Goal: Task Accomplishment & Management: Manage account settings

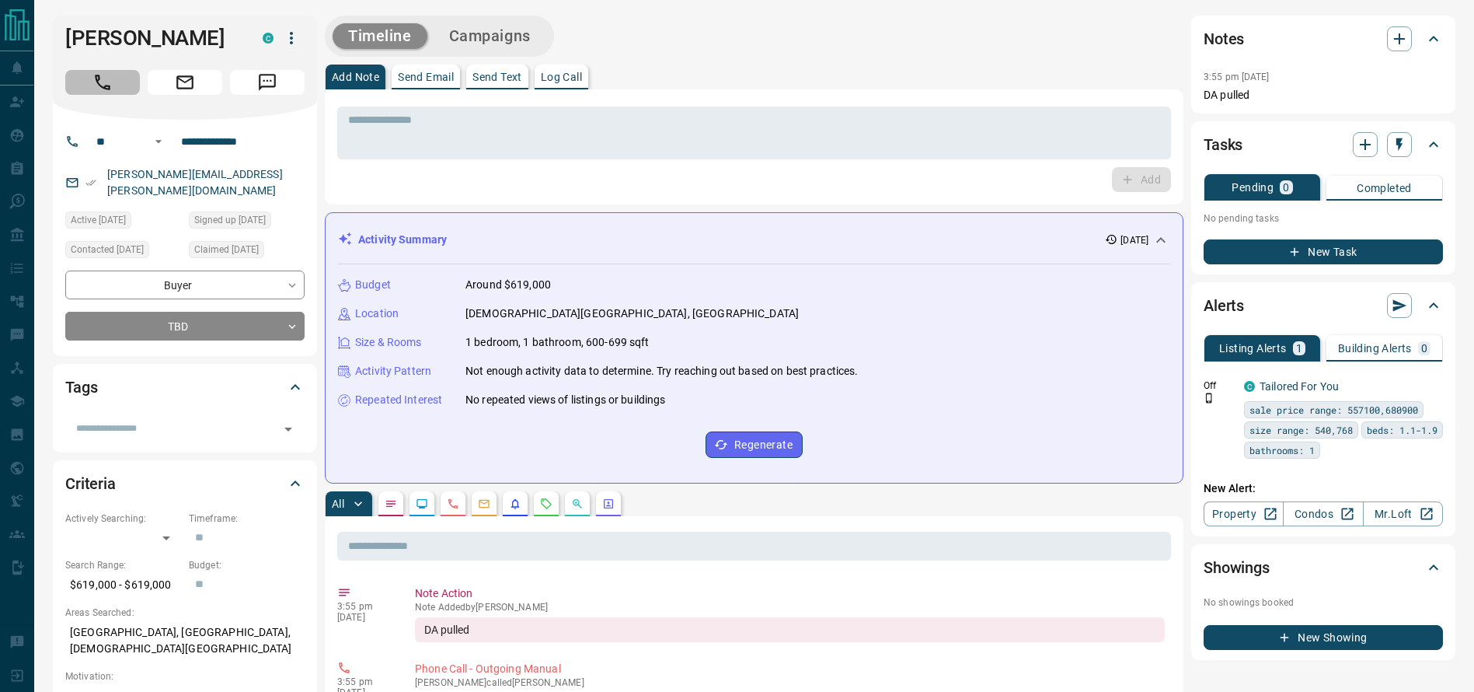
click at [90, 79] on button "Call" at bounding box center [102, 82] width 75 height 25
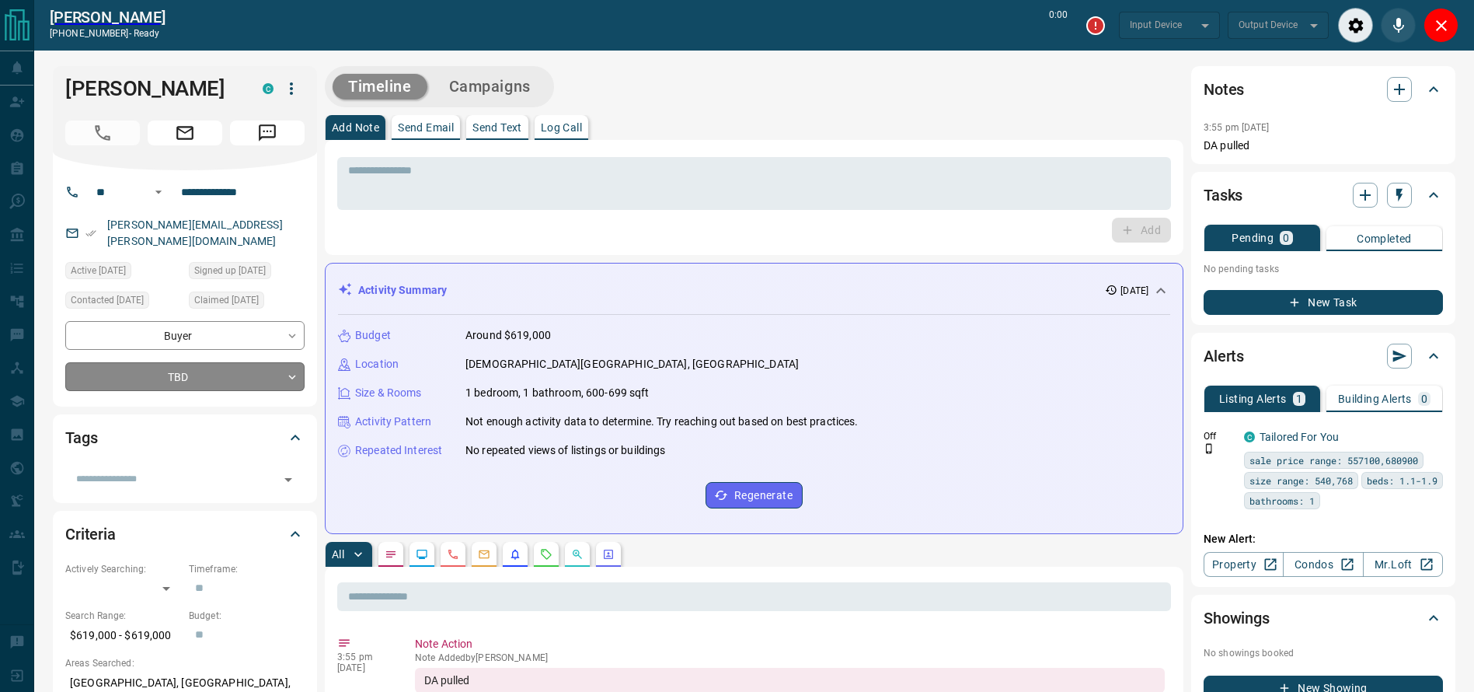
type input "*******"
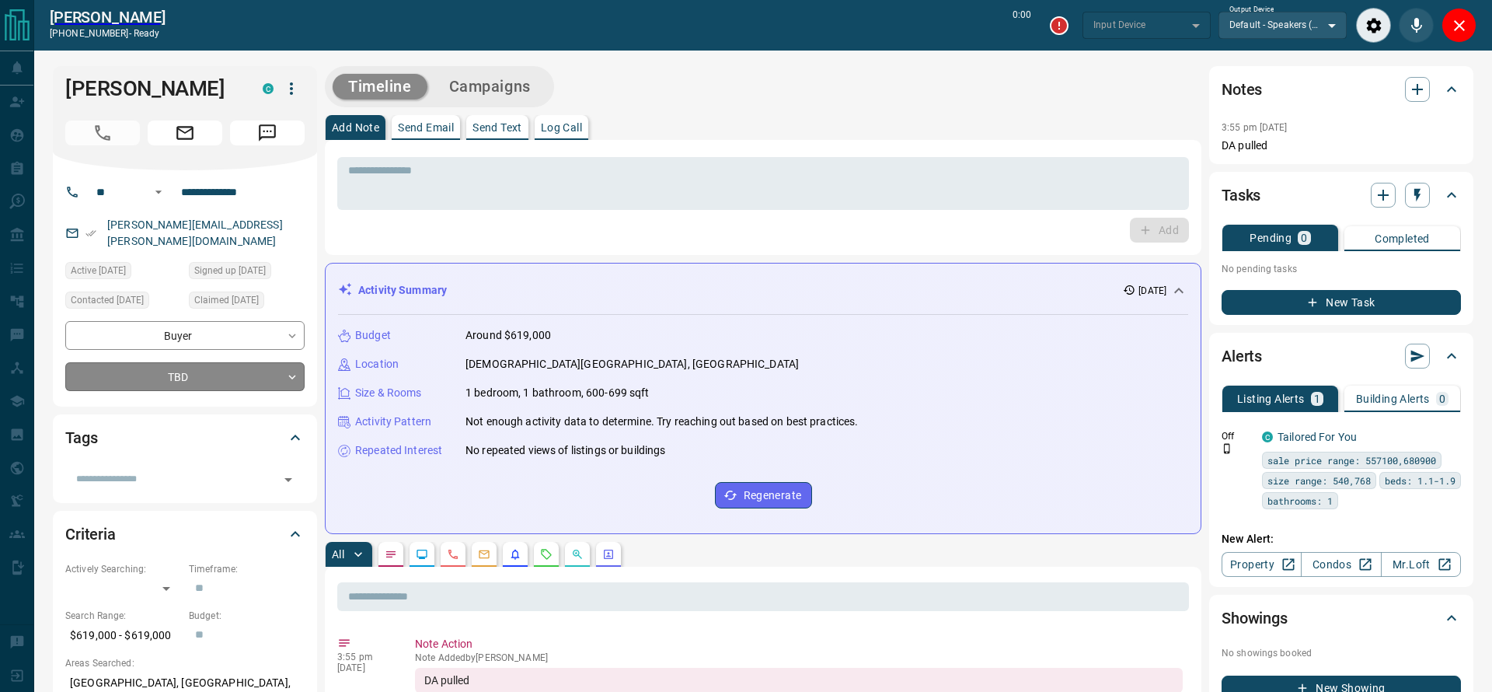
type input "*******"
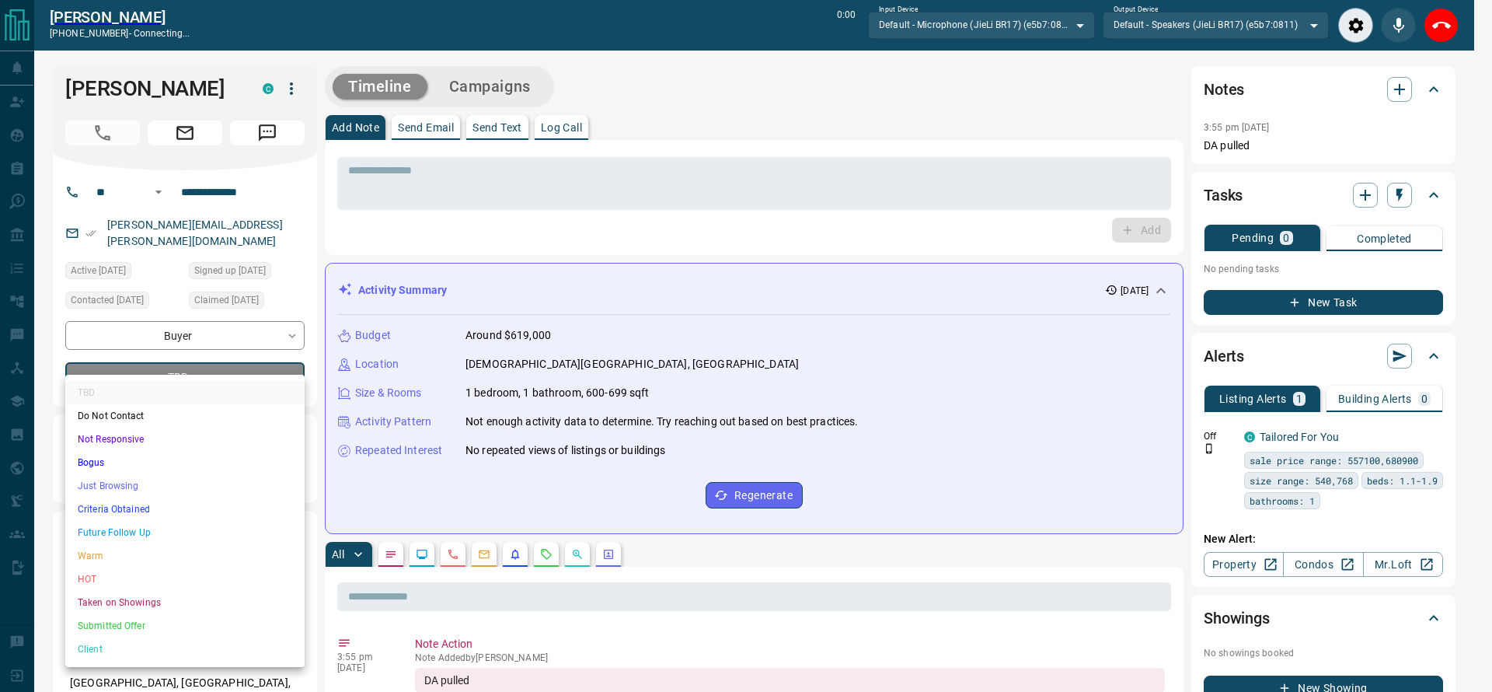
drag, startPoint x: 119, startPoint y: 476, endPoint x: 117, endPoint y: 507, distance: 31.2
click at [117, 507] on ul "TBD Do Not Contact Not Responsive Bogus Just Browsing Criteria Obtained Future …" at bounding box center [184, 521] width 239 height 292
click at [117, 507] on li "Criteria Obtained" at bounding box center [184, 508] width 239 height 23
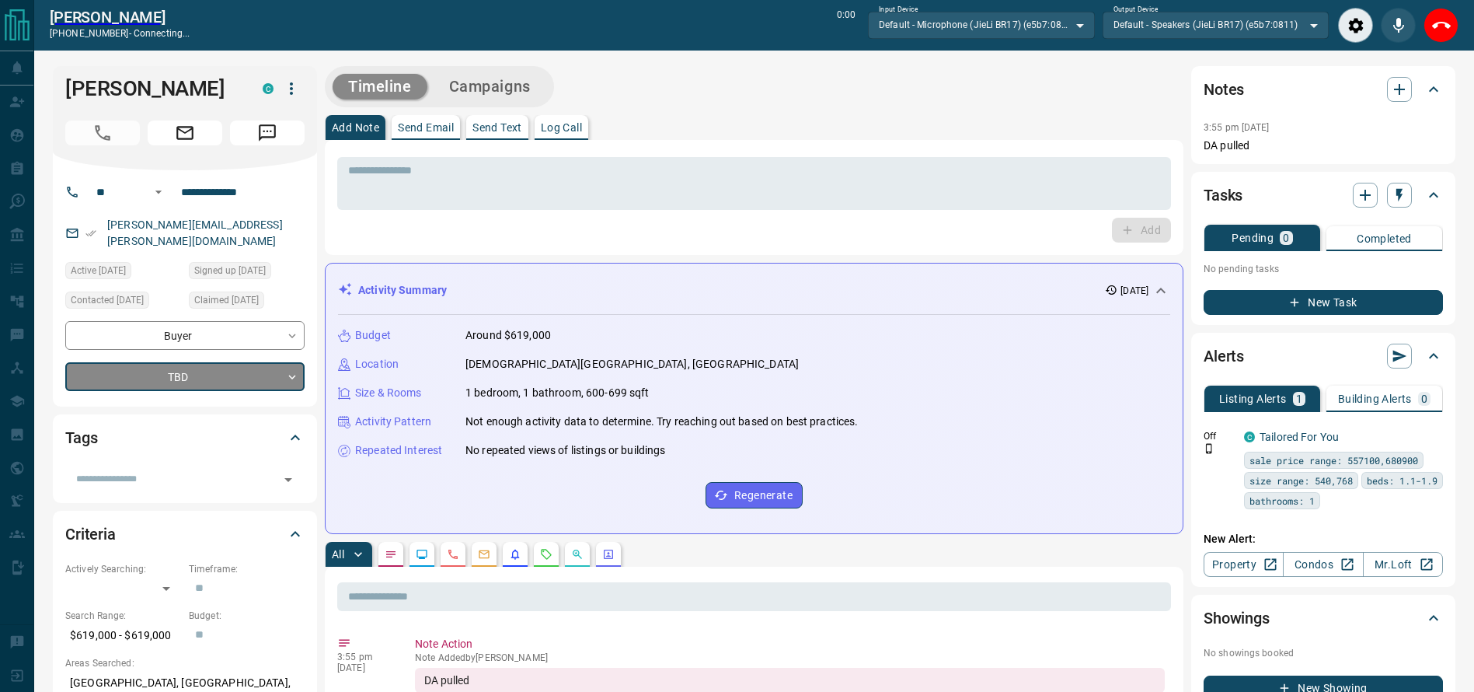
type input "*"
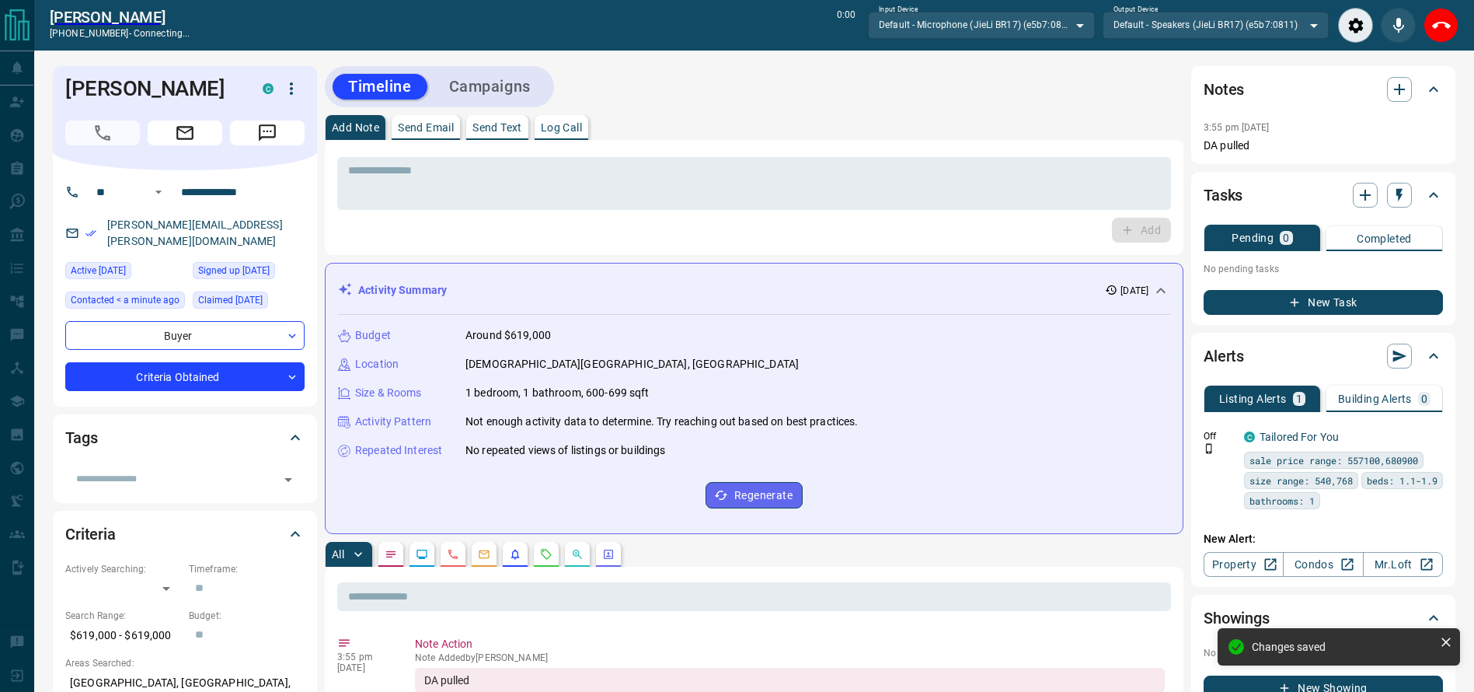
click at [810, 67] on div "Timeline Campaigns" at bounding box center [754, 86] width 859 height 41
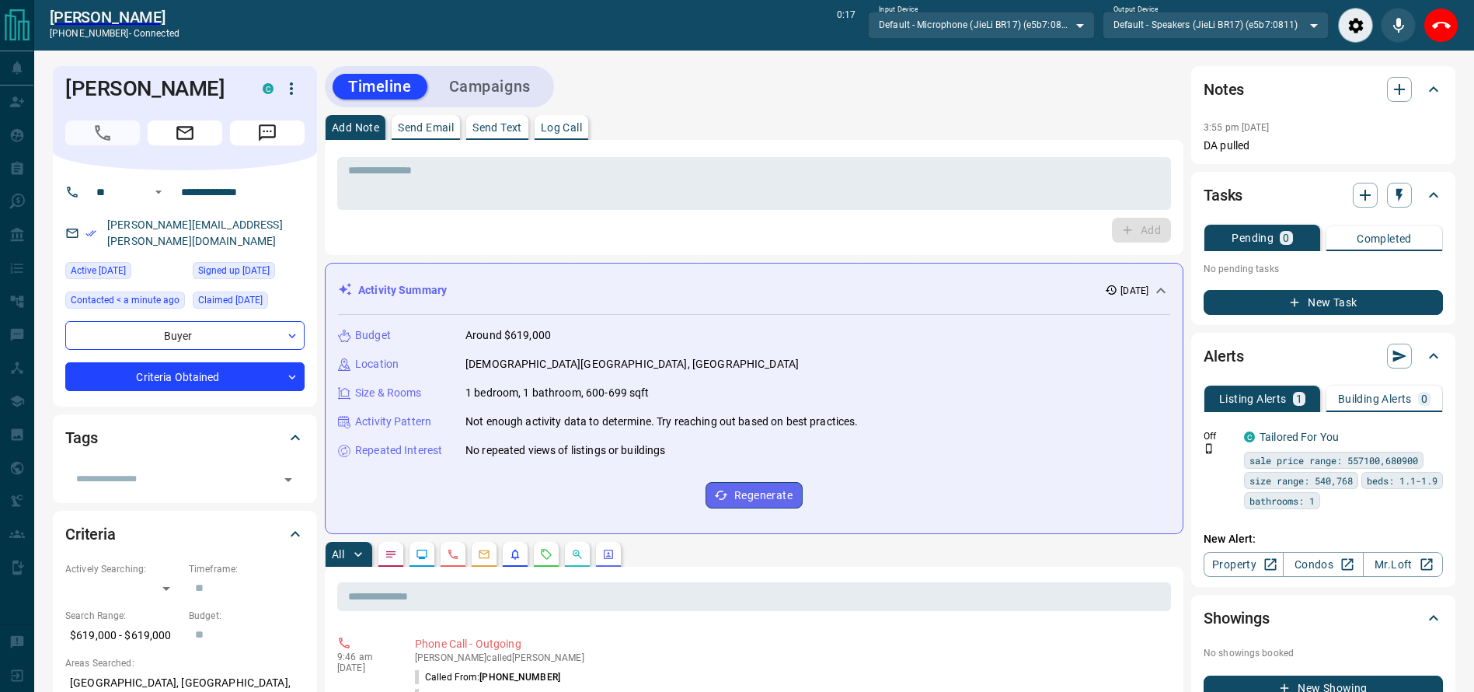
click at [896, 115] on div "Add Note Send Email Send Text Log Call" at bounding box center [754, 127] width 859 height 25
click at [890, 103] on div "Timeline Campaigns" at bounding box center [754, 86] width 859 height 41
click at [870, 103] on div "Timeline Campaigns" at bounding box center [754, 86] width 859 height 41
click at [861, 106] on div "Timeline Campaigns" at bounding box center [754, 86] width 859 height 41
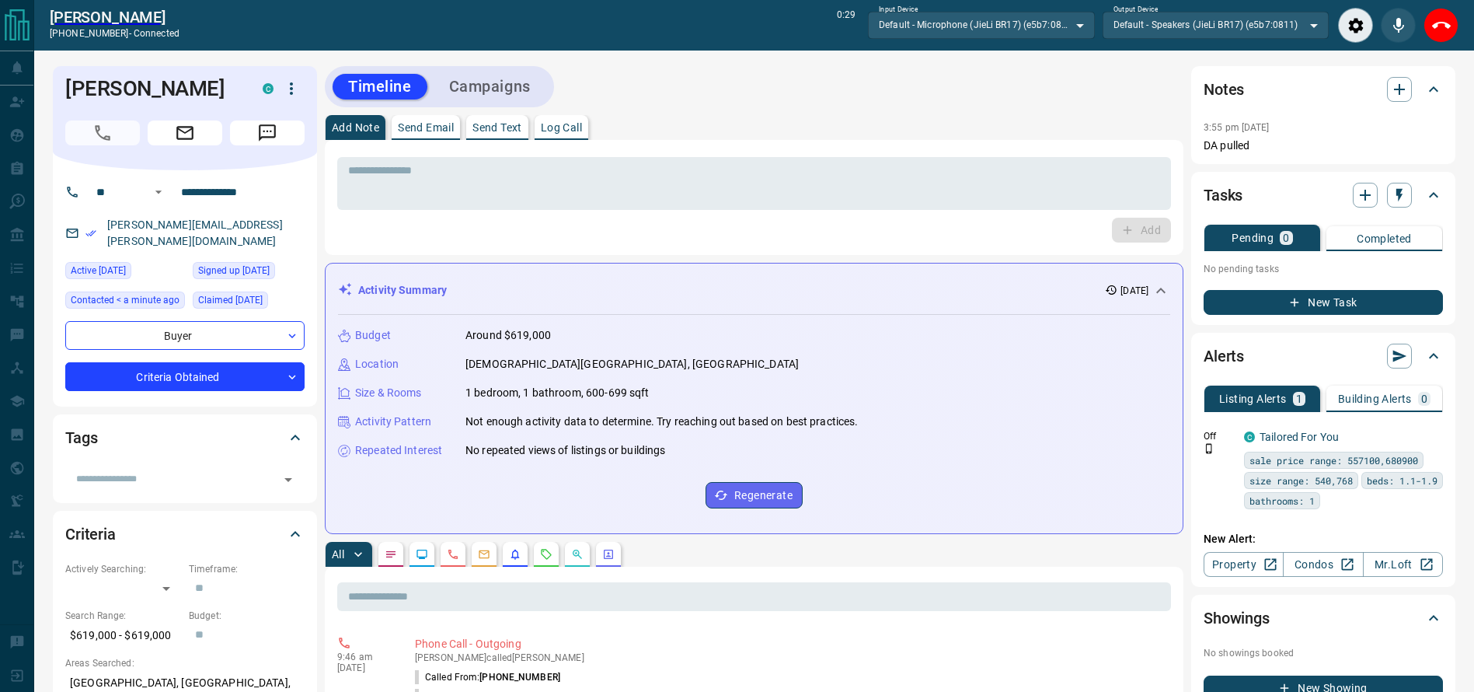
click at [861, 106] on div "Timeline Campaigns" at bounding box center [754, 86] width 859 height 41
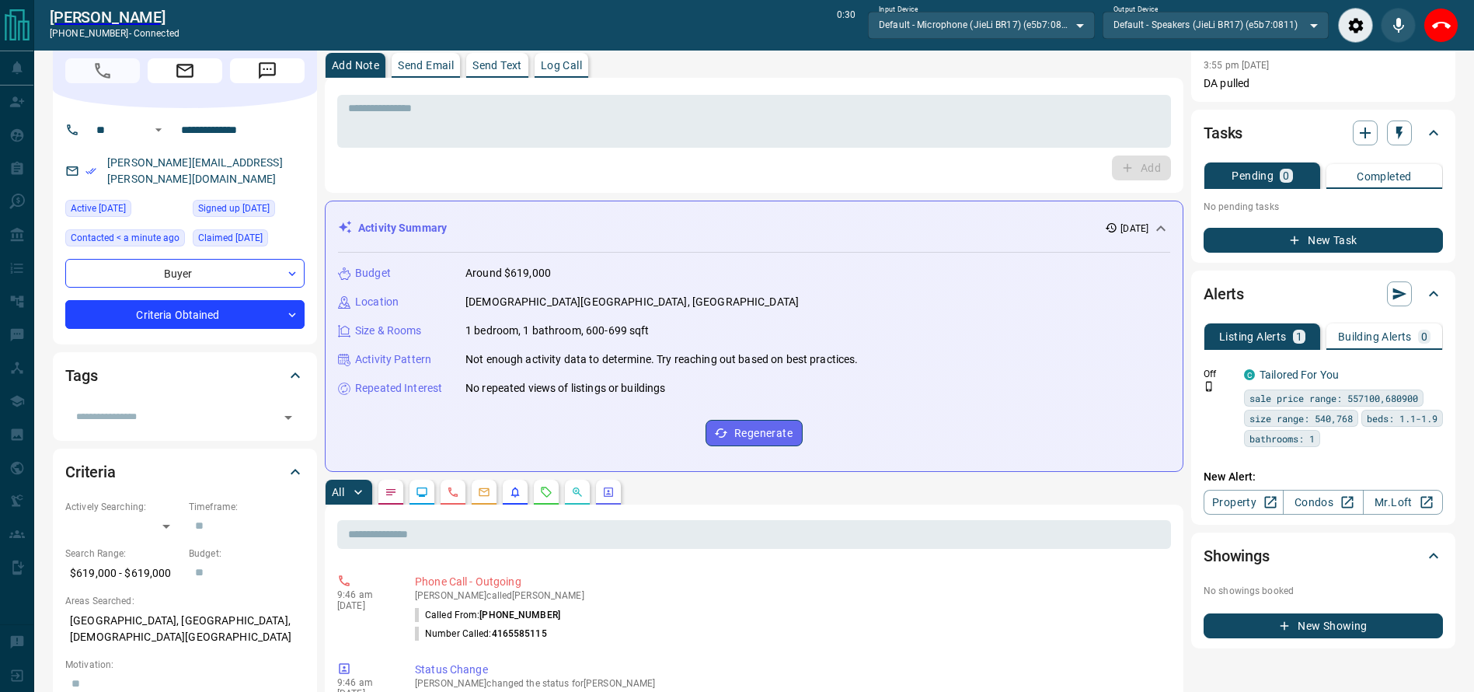
scroll to position [67, 0]
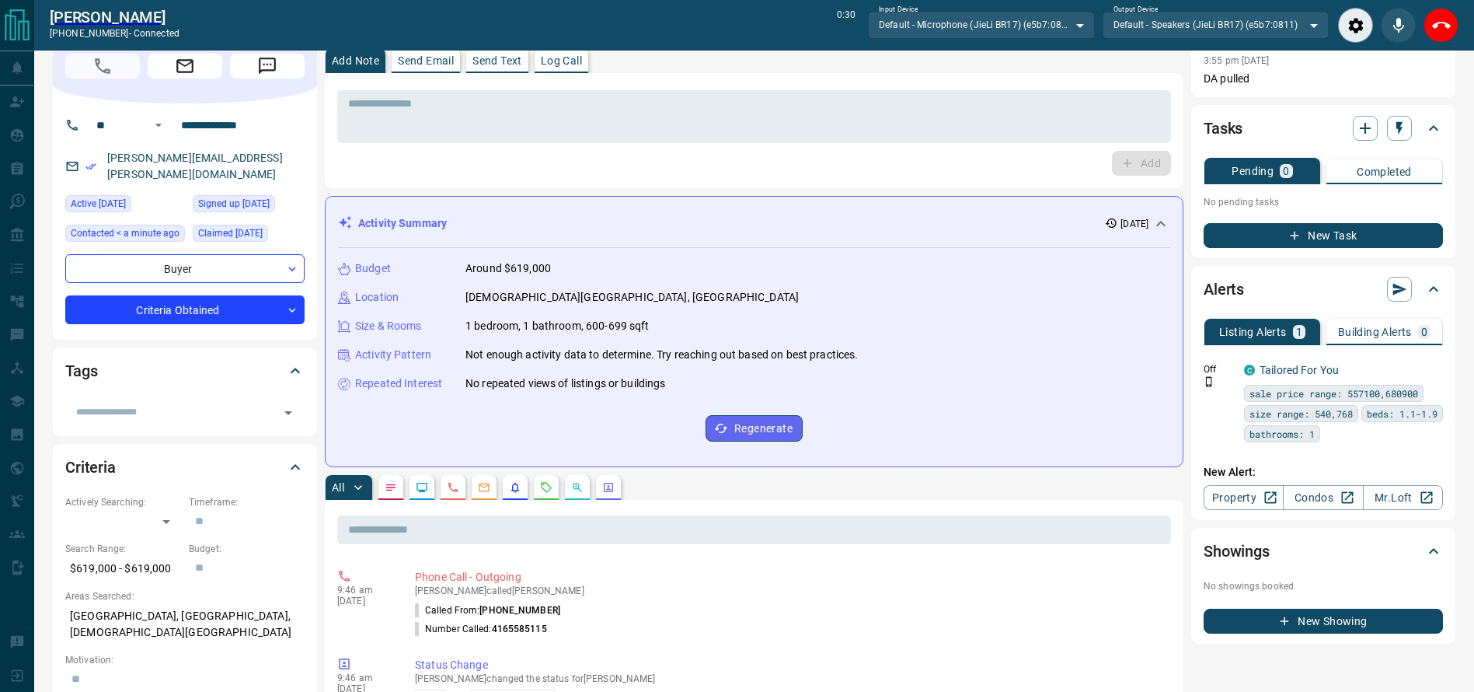
click at [861, 106] on textarea at bounding box center [754, 117] width 812 height 40
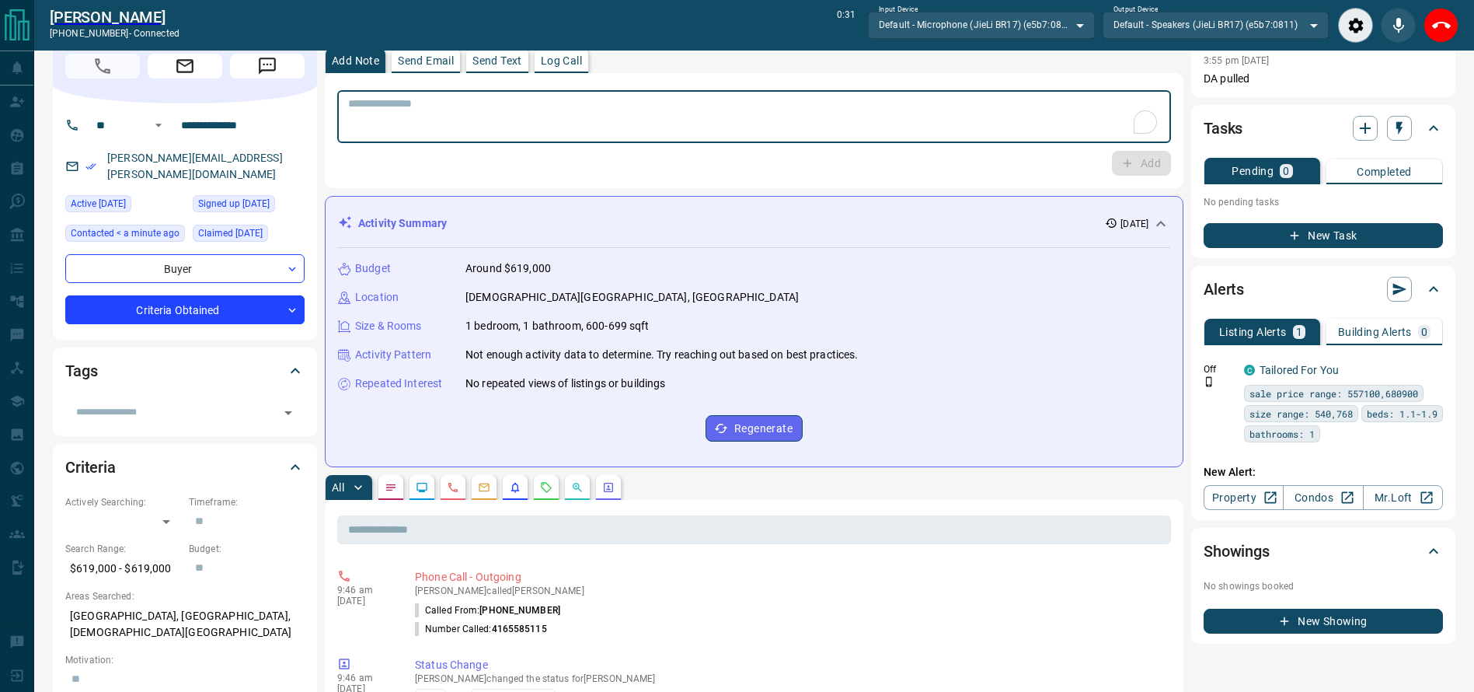
scroll to position [0, 0]
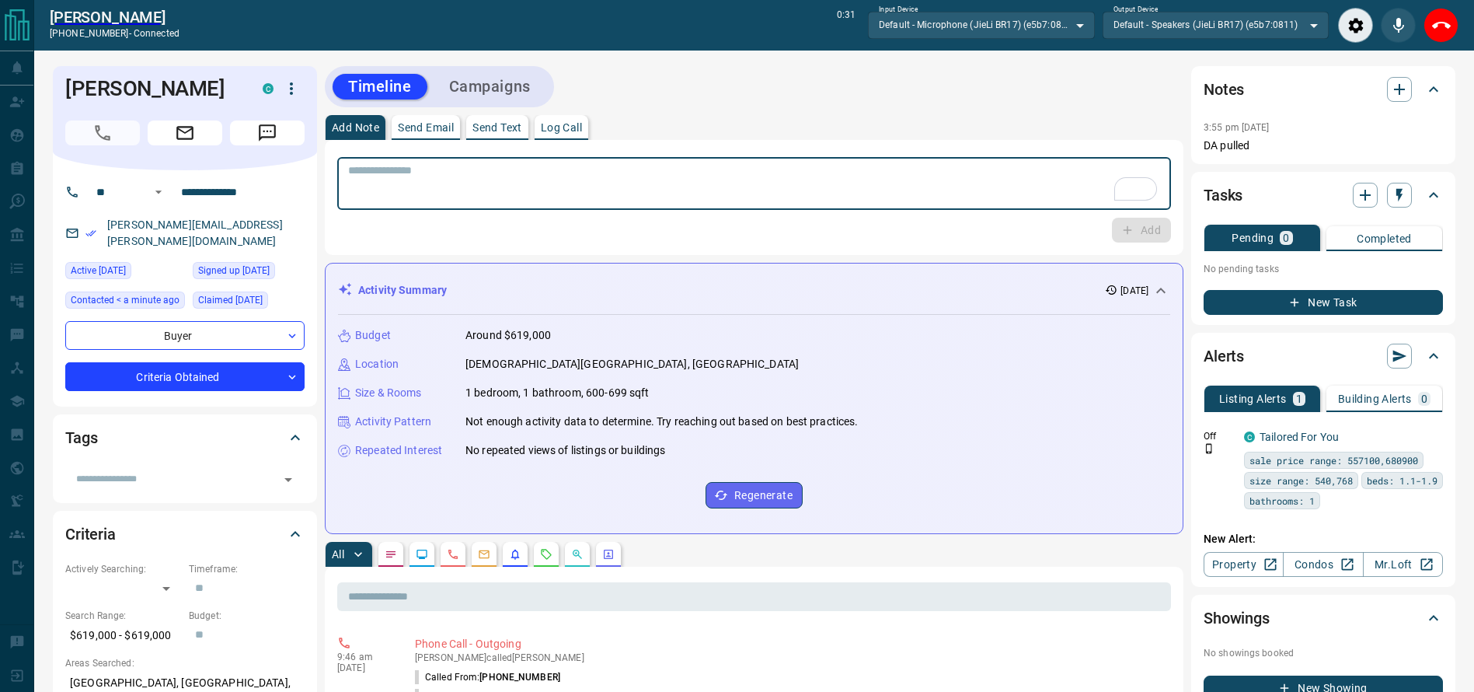
click at [747, 175] on textarea "To enrich screen reader interactions, please activate Accessibility in Grammarl…" at bounding box center [754, 184] width 812 height 40
click at [737, 182] on textarea "To enrich screen reader interactions, please activate Accessibility in Grammarl…" at bounding box center [754, 184] width 812 height 40
click at [737, 186] on textarea "To enrich screen reader interactions, please activate Accessibility in Grammarl…" at bounding box center [754, 184] width 812 height 40
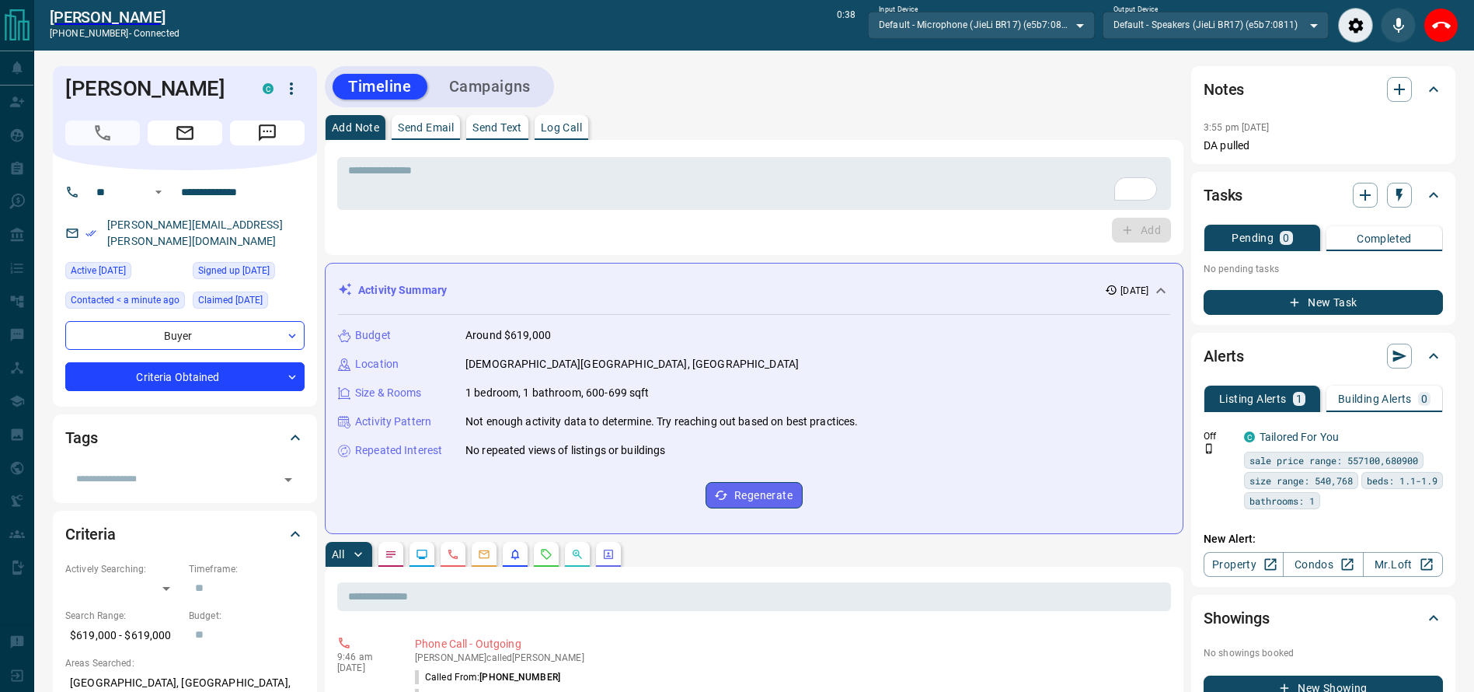
click at [750, 136] on div "Add Note Send Email Send Text Log Call * ​ Add" at bounding box center [754, 185] width 859 height 140
click at [744, 169] on textarea "To enrich screen reader interactions, please activate Accessibility in Grammarl…" at bounding box center [754, 184] width 812 height 40
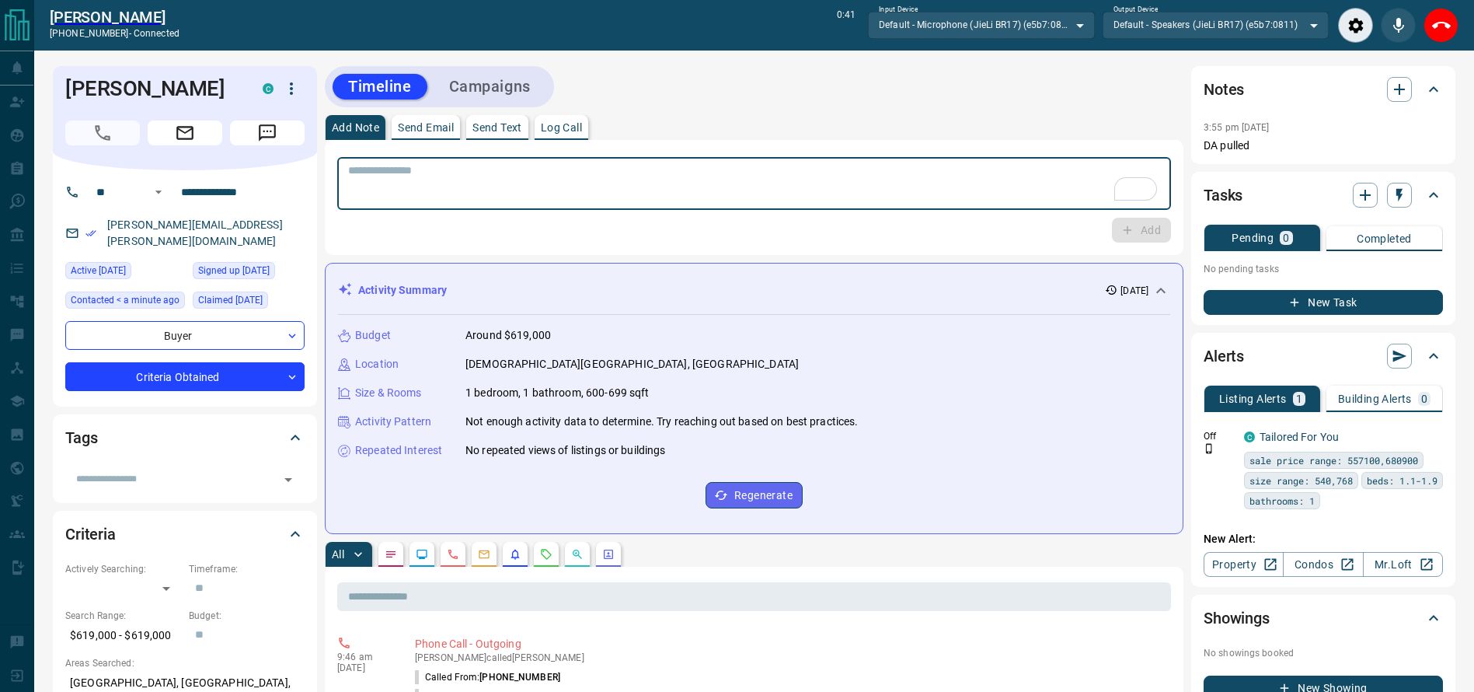
click at [734, 171] on textarea "To enrich screen reader interactions, please activate Accessibility in Grammarl…" at bounding box center [754, 184] width 812 height 40
click at [761, 171] on textarea "To enrich screen reader interactions, please activate Accessibility in Grammarl…" at bounding box center [754, 184] width 812 height 40
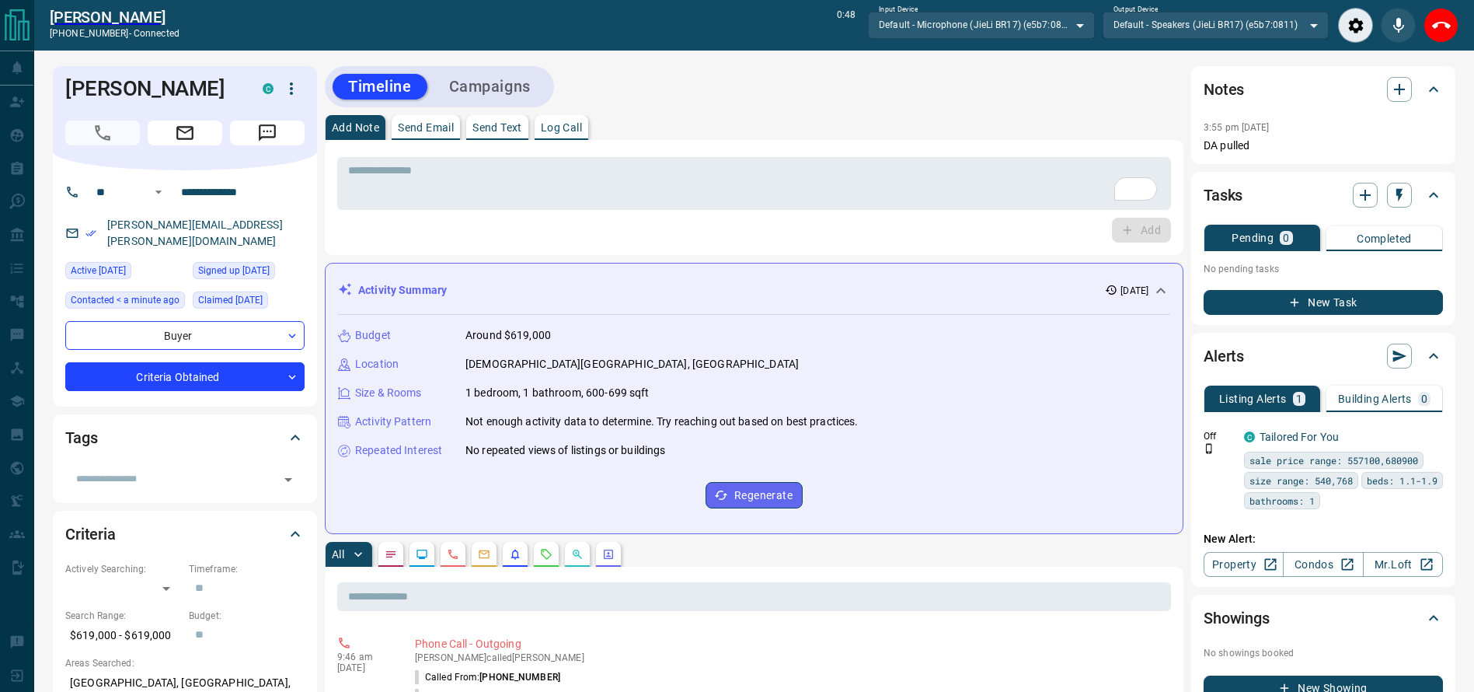
click at [806, 120] on div "Add Note Send Email Send Text Log Call" at bounding box center [754, 127] width 859 height 25
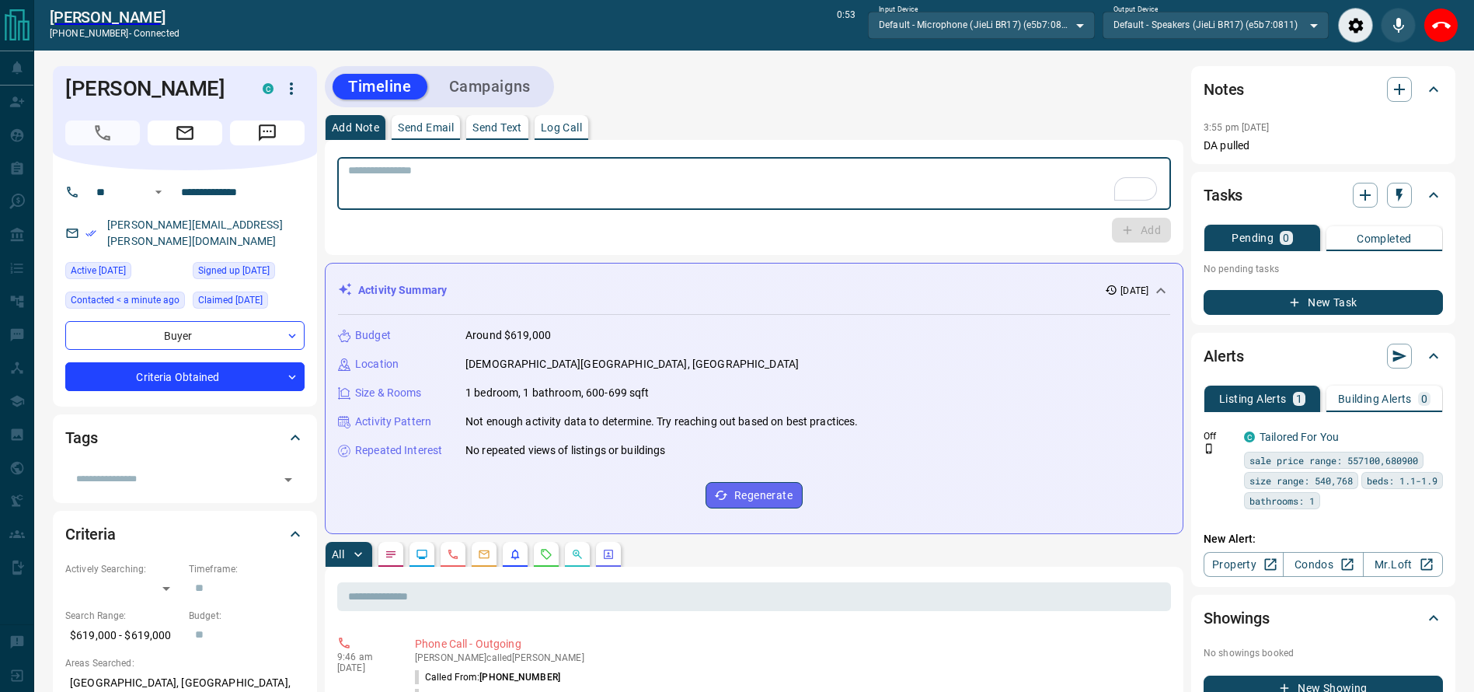
click at [787, 199] on textarea "To enrich screen reader interactions, please activate Accessibility in Grammarl…" at bounding box center [754, 184] width 812 height 40
click at [753, 182] on textarea "To enrich screen reader interactions, please activate Accessibility in Grammarl…" at bounding box center [754, 184] width 812 height 40
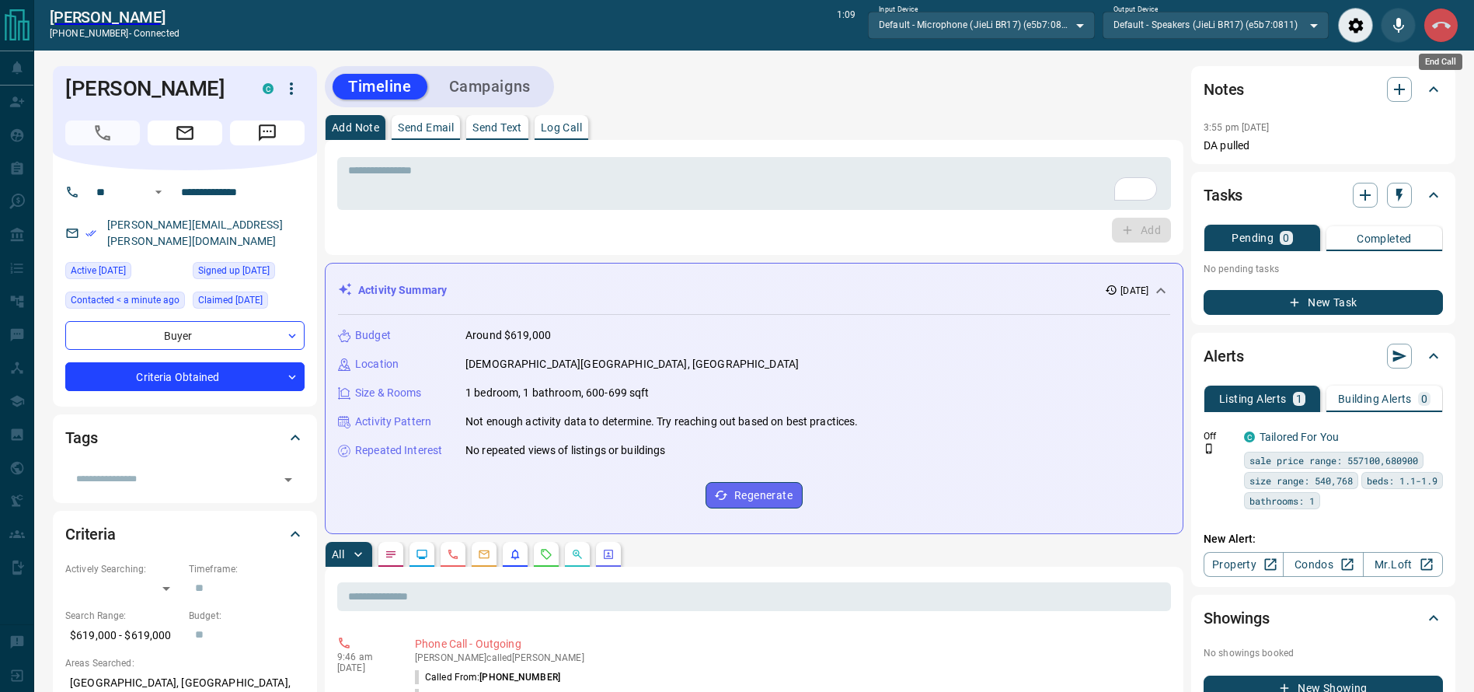
click at [1429, 28] on button "End Call" at bounding box center [1441, 25] width 35 height 35
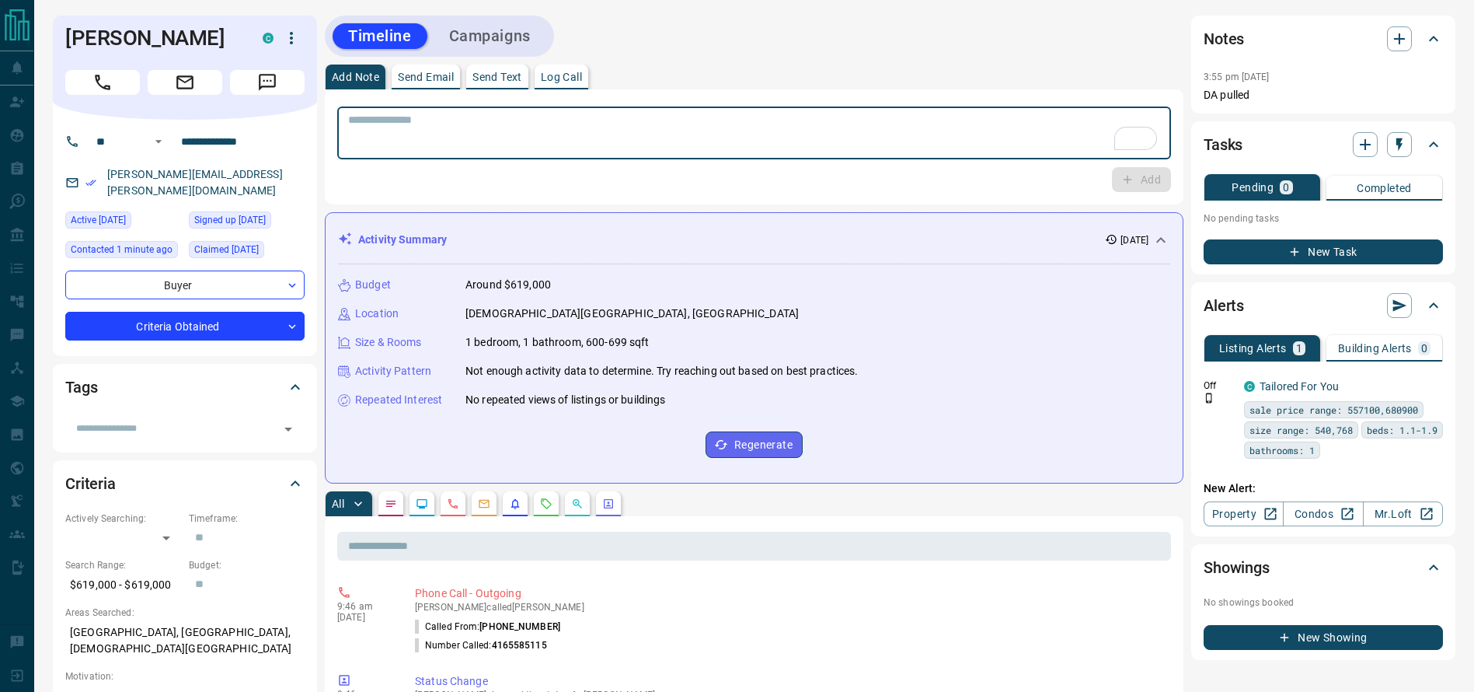
click at [890, 117] on textarea "To enrich screen reader interactions, please activate Accessibility in Grammarl…" at bounding box center [754, 133] width 812 height 40
type textarea "**********"
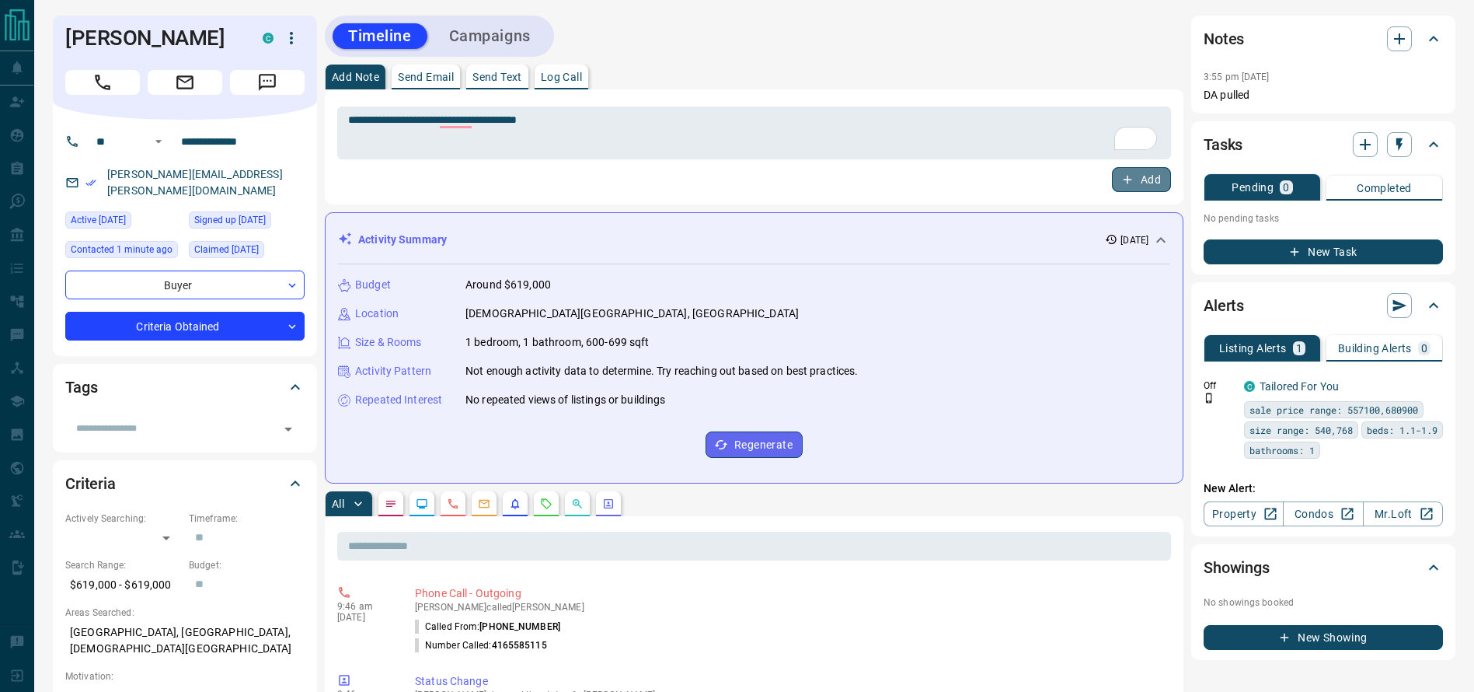
click at [1143, 183] on button "Add" at bounding box center [1141, 179] width 59 height 25
click at [1143, 183] on div "Add" at bounding box center [754, 179] width 834 height 25
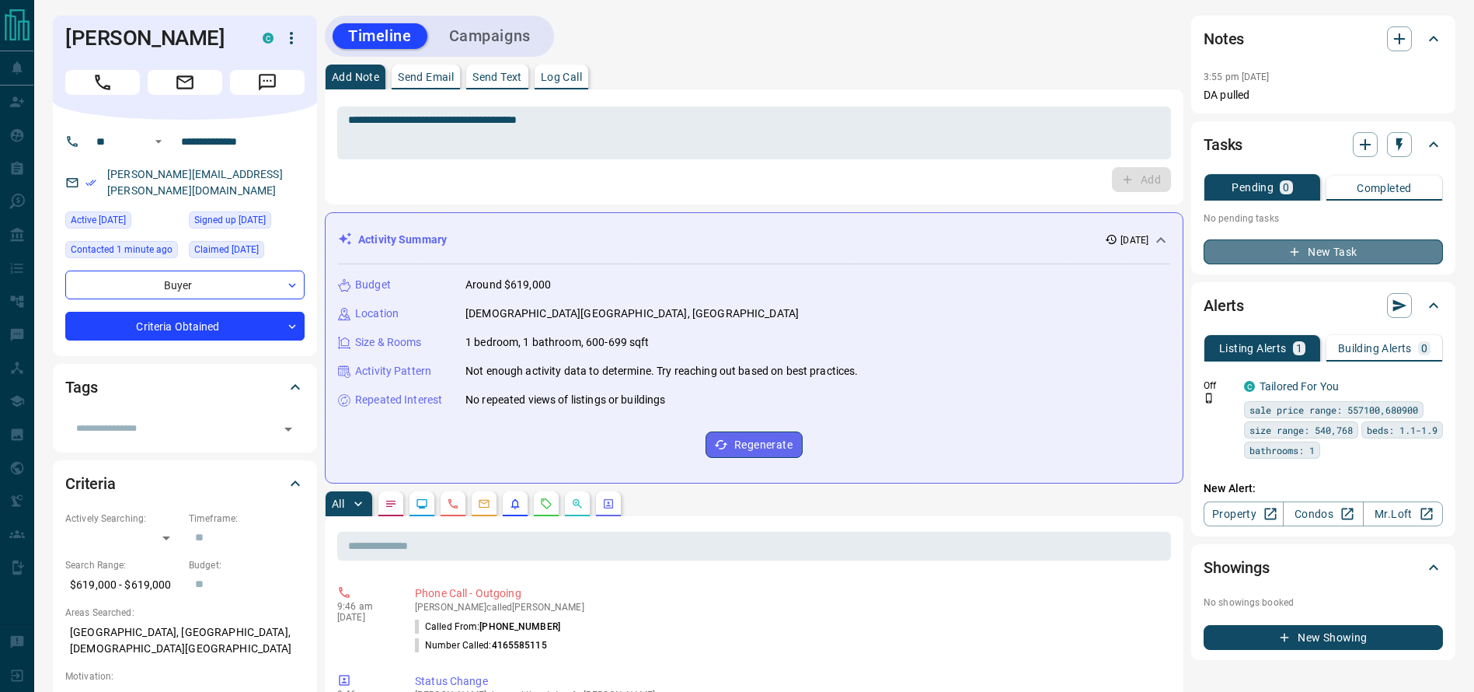
click at [1280, 249] on button "New Task" at bounding box center [1323, 251] width 239 height 25
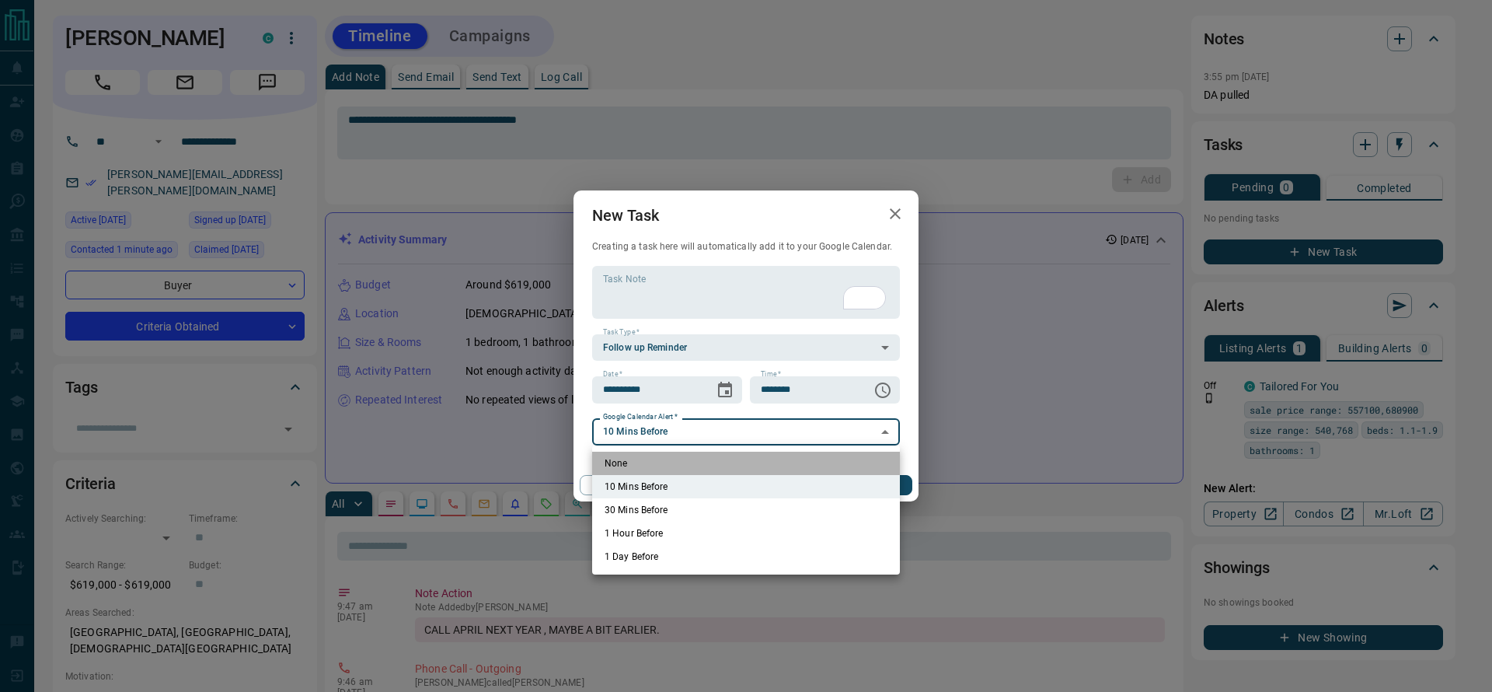
click at [657, 468] on li "None" at bounding box center [746, 462] width 308 height 23
type input "*"
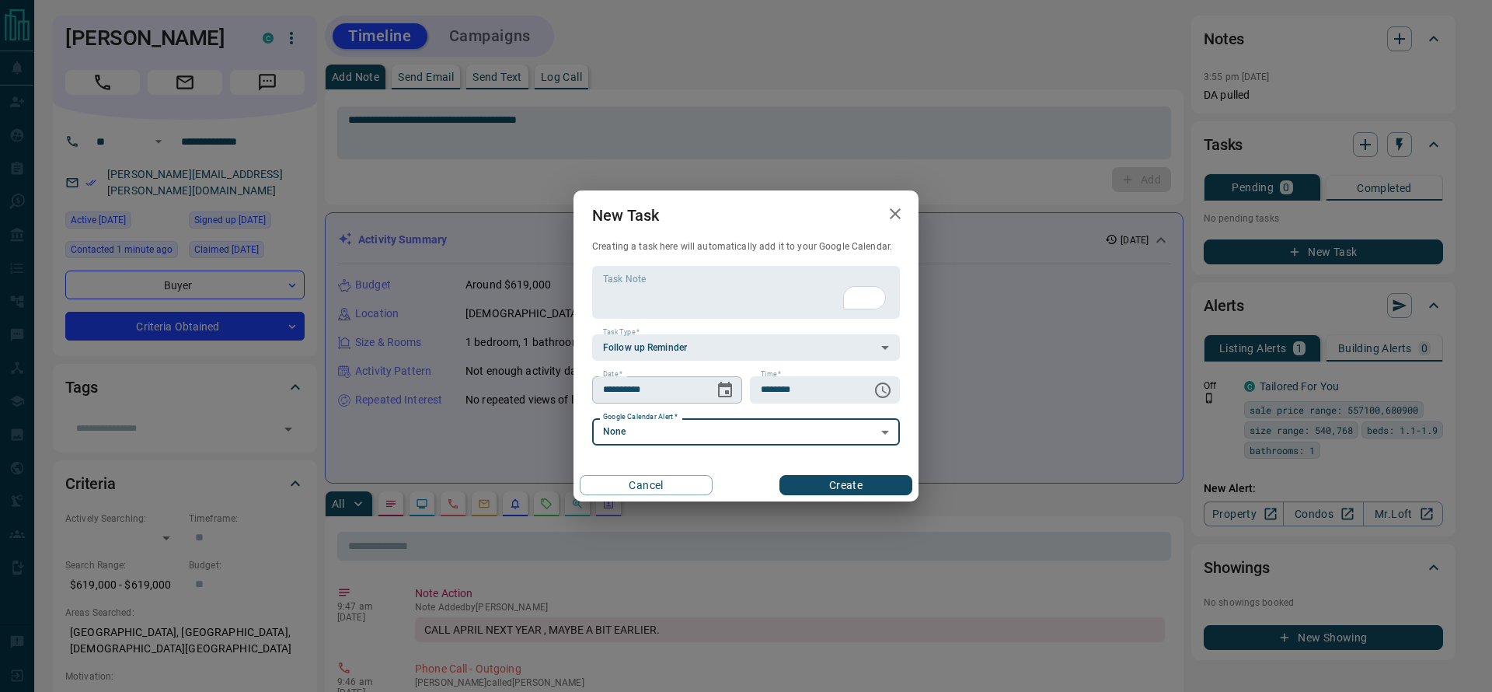
click at [727, 393] on icon "Choose date, selected date is Sep 13, 2025" at bounding box center [725, 390] width 14 height 16
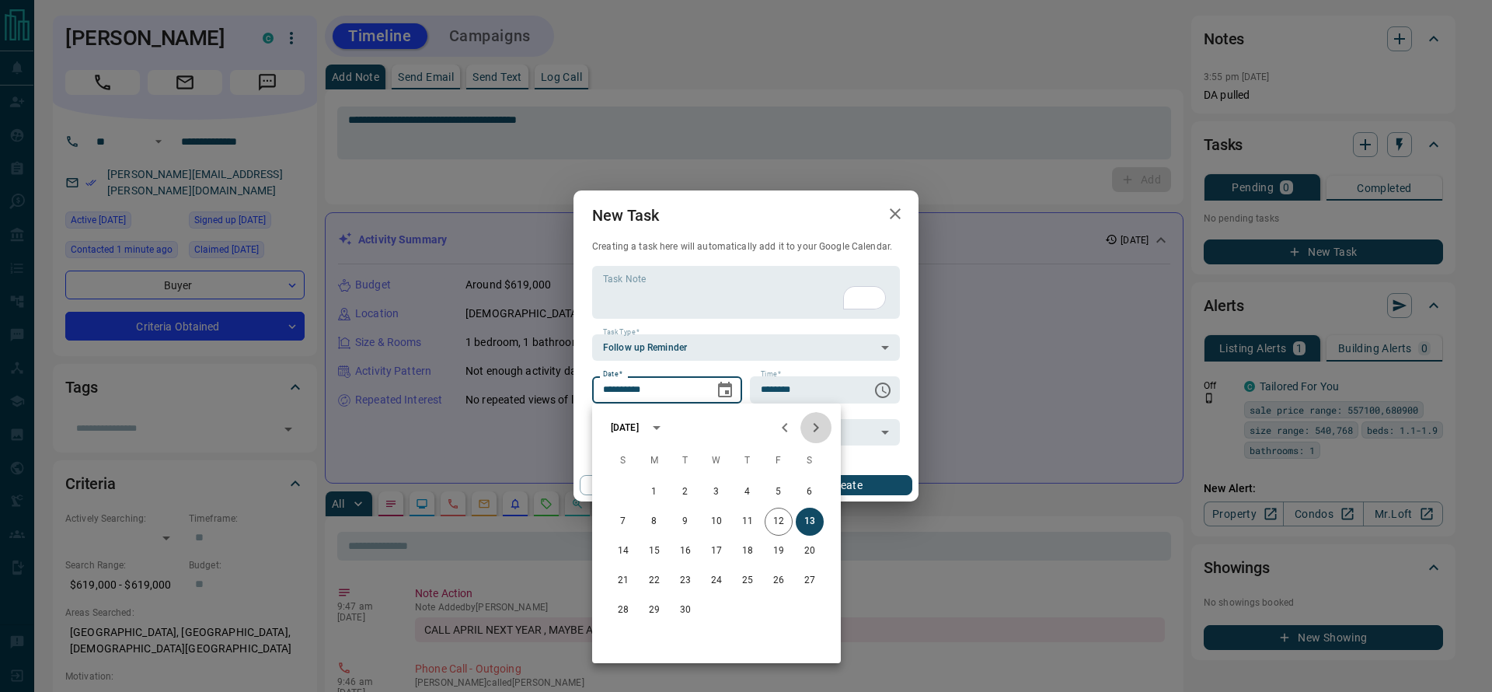
click at [820, 426] on icon "Next month" at bounding box center [816, 427] width 19 height 19
click at [817, 426] on icon "Next month" at bounding box center [816, 427] width 5 height 9
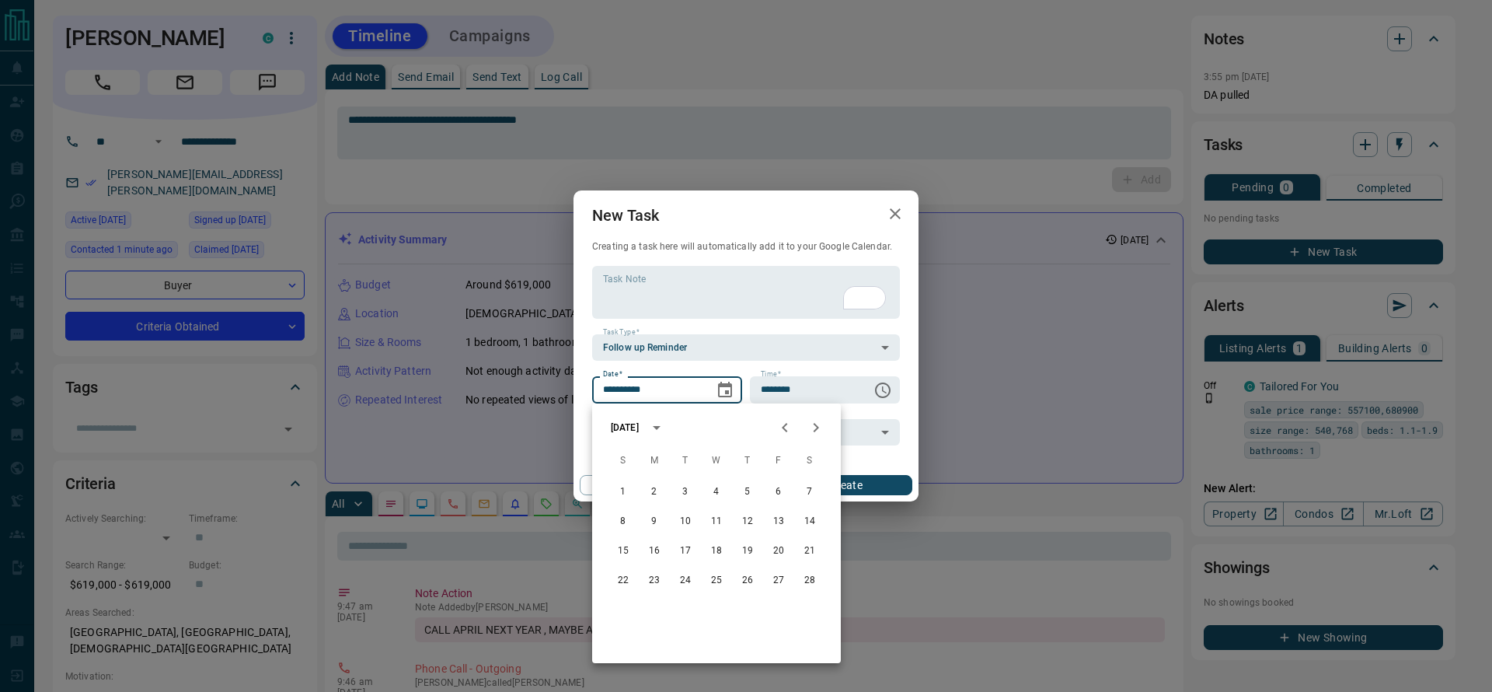
click at [817, 426] on icon "Next month" at bounding box center [816, 427] width 5 height 9
click at [786, 427] on icon "Previous month" at bounding box center [784, 427] width 19 height 19
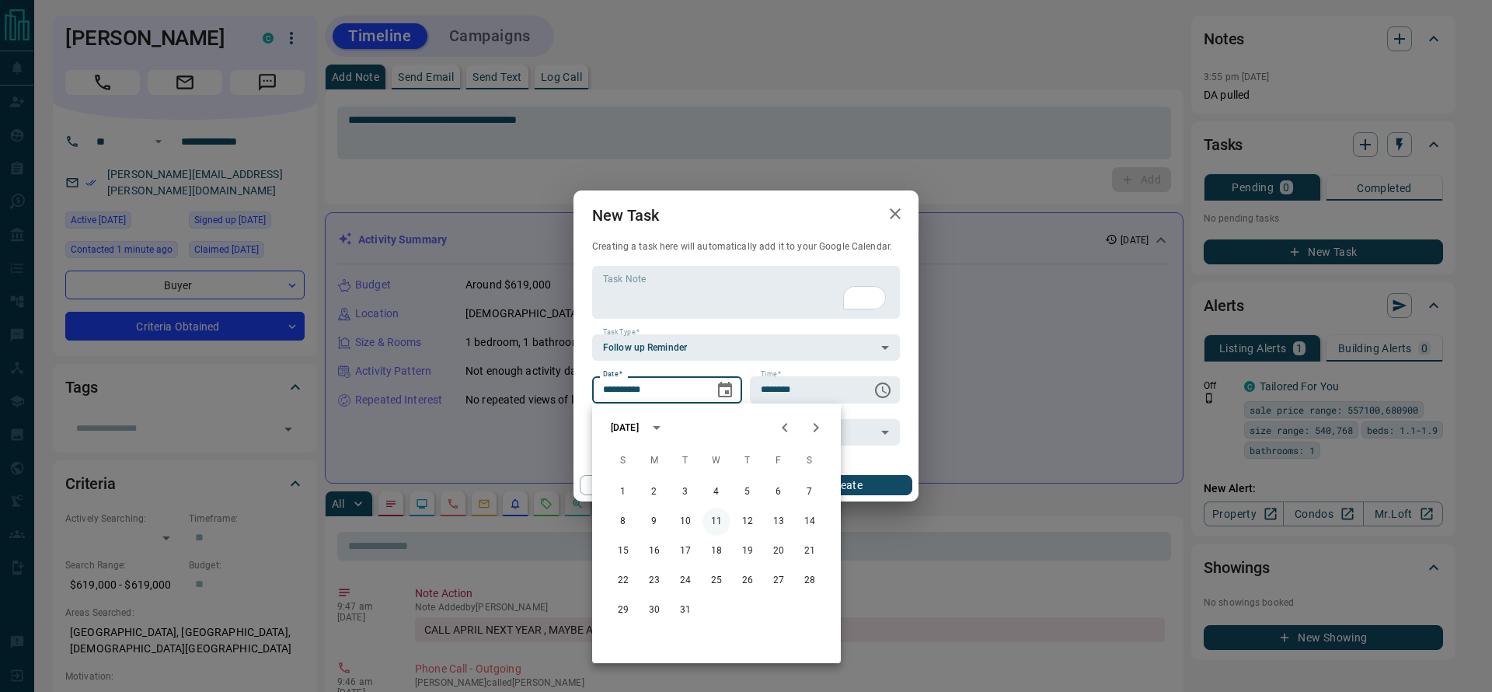
click at [715, 529] on button "11" at bounding box center [716, 521] width 28 height 28
type input "**********"
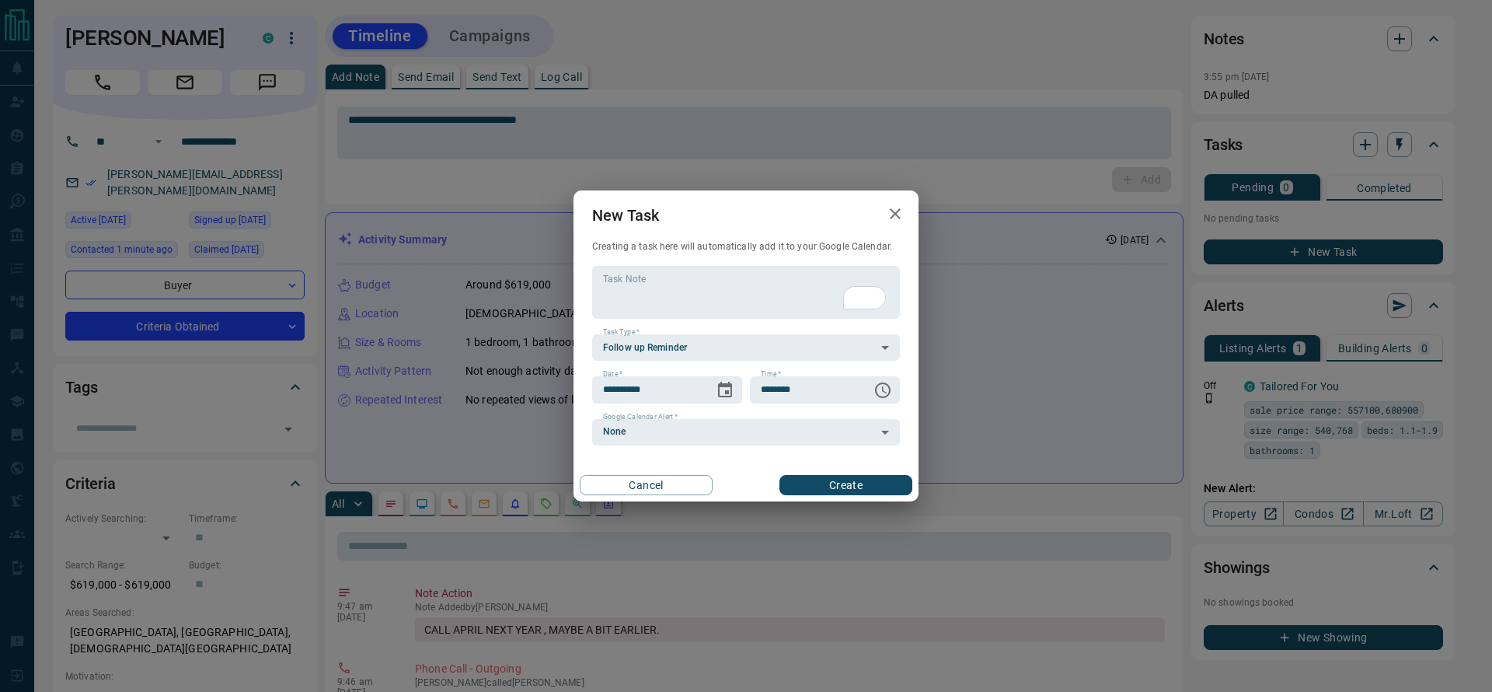
drag, startPoint x: 801, startPoint y: 484, endPoint x: 804, endPoint y: 469, distance: 15.1
click at [803, 466] on div "**********" at bounding box center [745, 345] width 345 height 311
click at [808, 475] on div "Cancel Create" at bounding box center [745, 485] width 345 height 33
click at [809, 477] on button "Create" at bounding box center [845, 485] width 133 height 20
